Goal: Task Accomplishment & Management: Complete application form

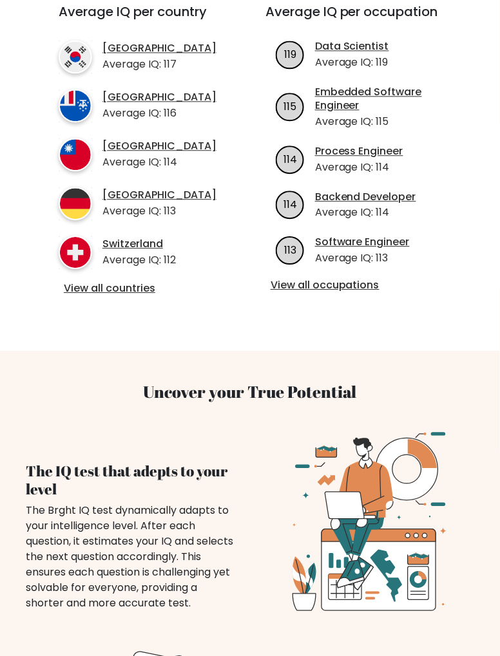
scroll to position [488, 0]
click at [367, 292] on link "View all occupations" at bounding box center [360, 286] width 181 height 14
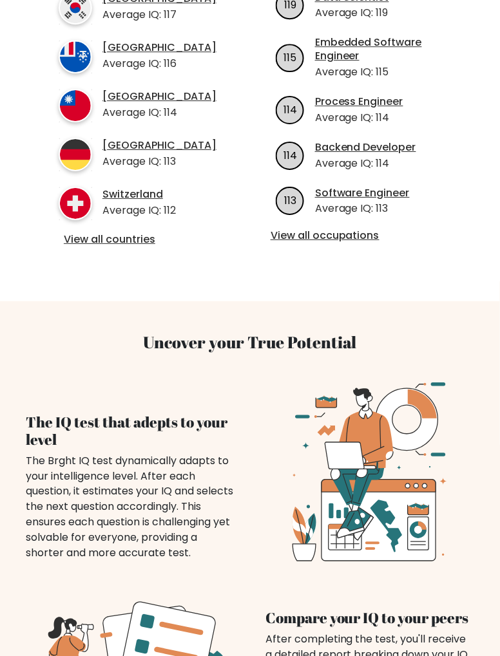
scroll to position [538, 0]
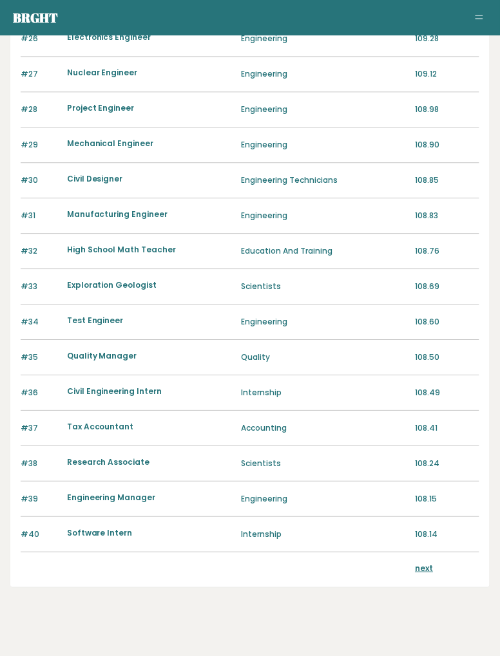
scroll to position [1054, 0]
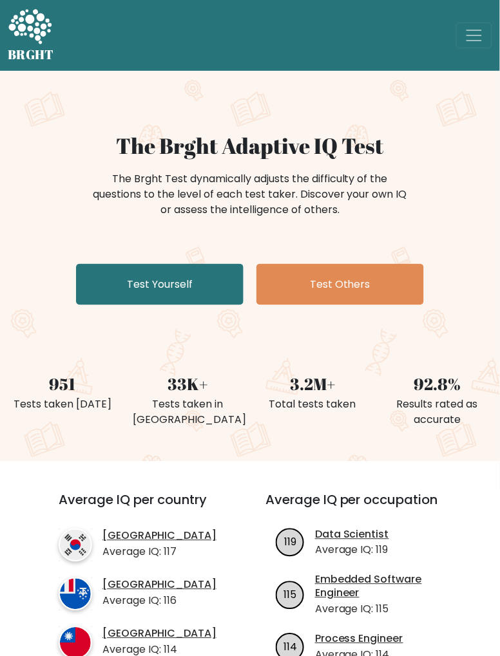
click at [108, 287] on link "Test Yourself" at bounding box center [159, 284] width 167 height 41
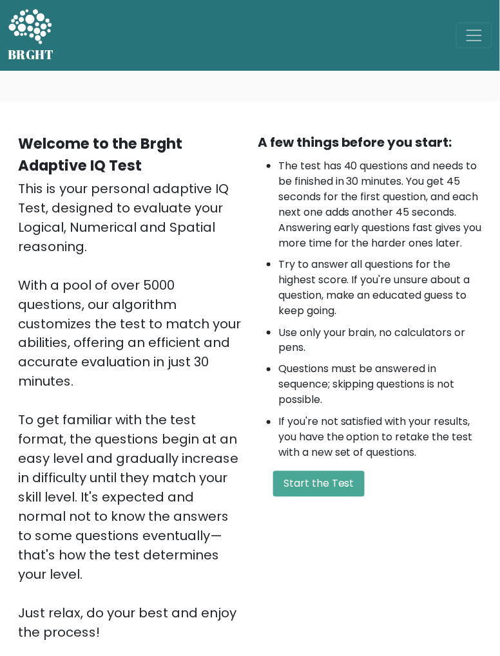
click at [325, 497] on button "Start the Test" at bounding box center [318, 484] width 91 height 26
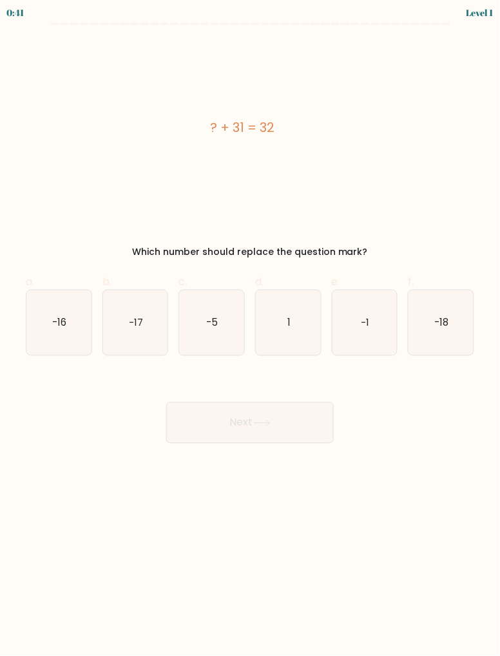
click at [295, 325] on icon "1" at bounding box center [288, 322] width 65 height 65
click at [250, 328] on input "d. 1" at bounding box center [250, 332] width 1 height 8
radio input "true"
click at [307, 428] on button "Next" at bounding box center [249, 422] width 167 height 41
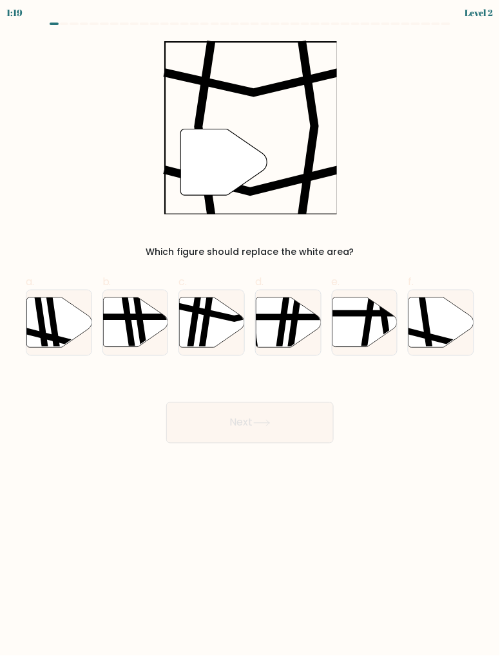
click at [452, 334] on icon at bounding box center [441, 322] width 65 height 50
click at [250, 334] on input "f." at bounding box center [250, 332] width 1 height 8
radio input "true"
click at [307, 420] on button "Next" at bounding box center [249, 422] width 167 height 41
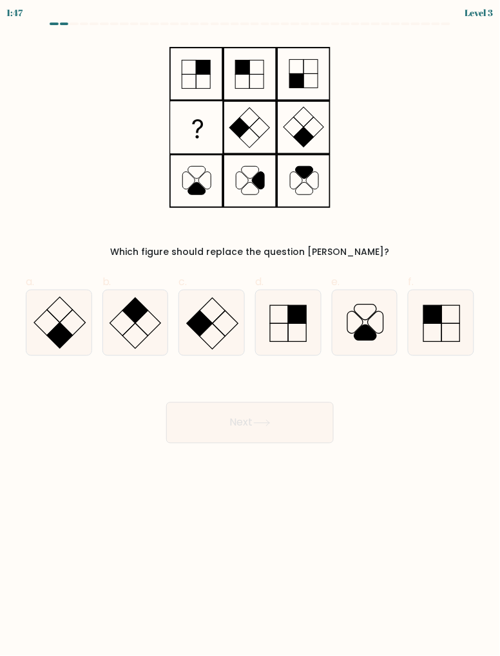
click at [114, 328] on rect at bounding box center [122, 324] width 26 height 26
click at [250, 328] on input "b." at bounding box center [250, 332] width 1 height 8
radio input "true"
click at [328, 424] on button "Next" at bounding box center [249, 422] width 167 height 41
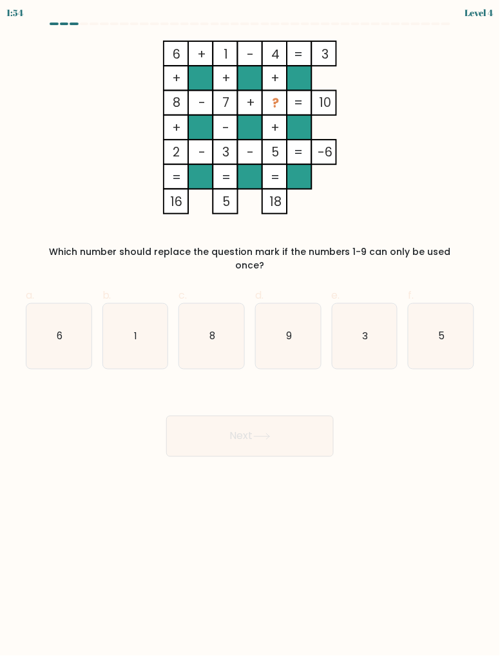
click at [288, 329] on text "9" at bounding box center [289, 336] width 6 height 14
click at [250, 328] on input "d. 9" at bounding box center [250, 332] width 1 height 8
radio input "true"
click at [308, 416] on button "Next" at bounding box center [249, 436] width 167 height 41
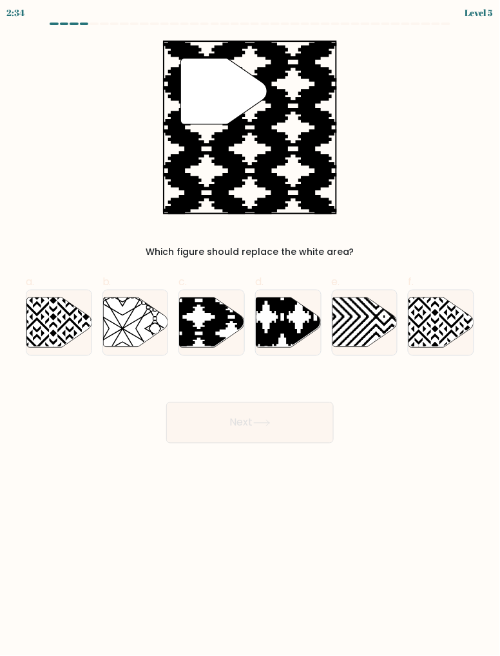
click at [215, 337] on icon at bounding box center [231, 350] width 131 height 131
click at [250, 337] on input "c." at bounding box center [250, 332] width 1 height 8
radio input "true"
click at [294, 414] on button "Next" at bounding box center [249, 422] width 167 height 41
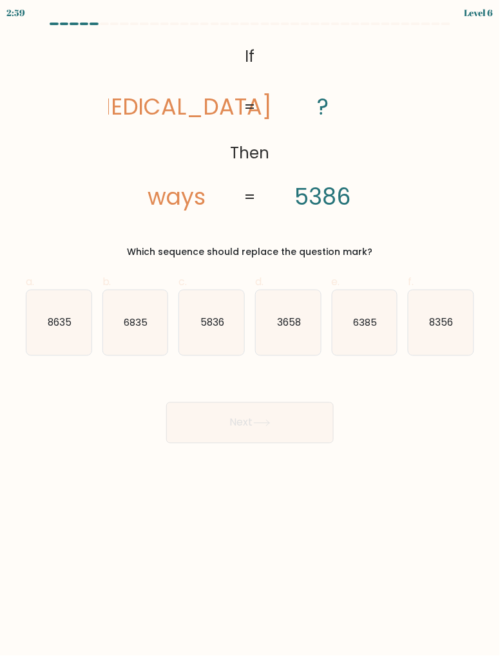
click at [119, 347] on icon "6835" at bounding box center [135, 322] width 65 height 65
click at [250, 337] on input "b. 6835" at bounding box center [250, 332] width 1 height 8
radio input "true"
click at [308, 433] on button "Next" at bounding box center [249, 422] width 167 height 41
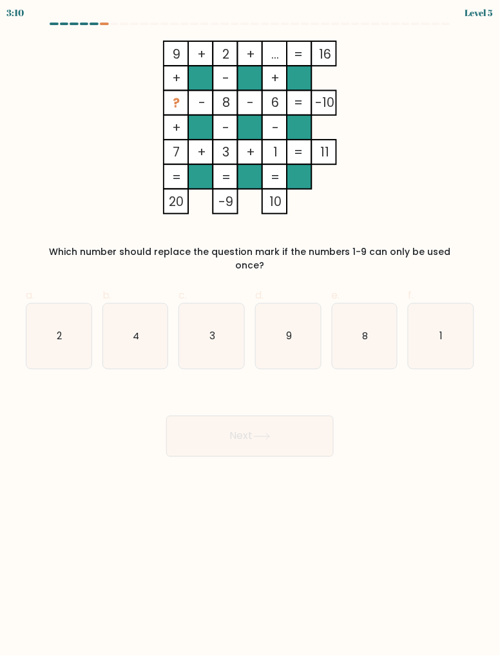
scroll to position [1, 0]
click at [125, 324] on icon "4" at bounding box center [135, 336] width 65 height 65
click at [250, 328] on input "b. 4" at bounding box center [250, 332] width 1 height 8
radio input "true"
click at [317, 430] on button "Next" at bounding box center [249, 436] width 167 height 41
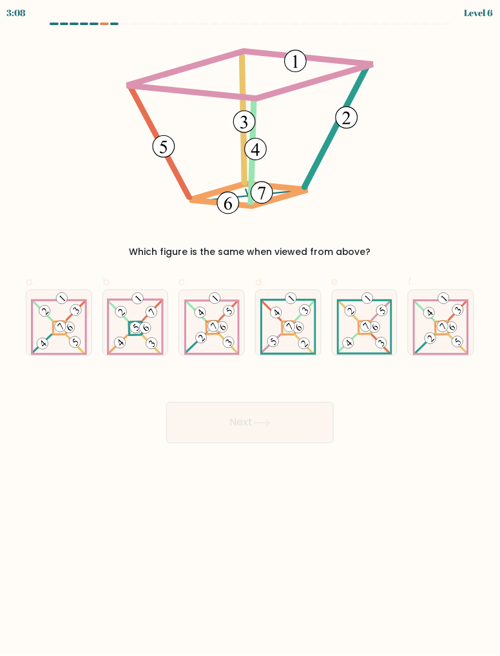
click at [241, 332] on div at bounding box center [211, 323] width 66 height 66
click at [250, 332] on input "c." at bounding box center [250, 332] width 1 height 8
radio input "true"
click at [301, 428] on button "Next" at bounding box center [249, 422] width 167 height 41
